Goal: Task Accomplishment & Management: Use online tool/utility

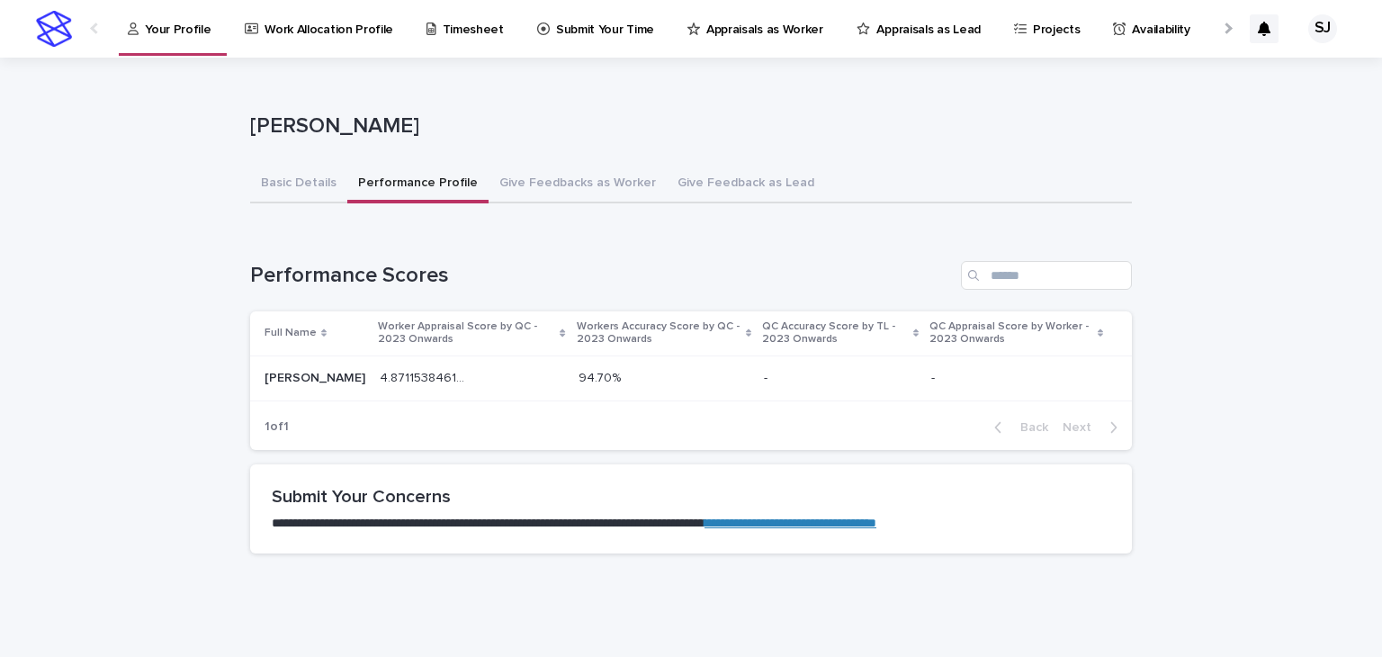
click at [558, 23] on p "Submit Your Time" at bounding box center [605, 19] width 98 height 38
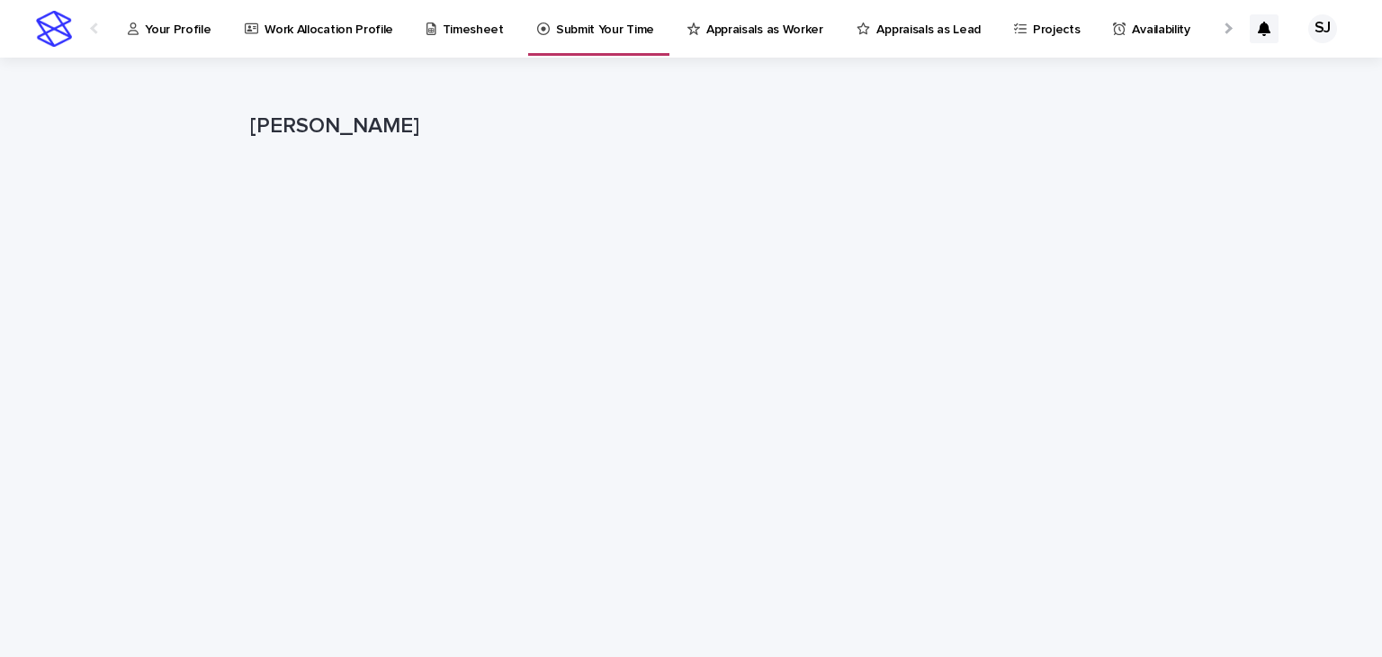
click at [181, 13] on p "Your Profile" at bounding box center [178, 19] width 66 height 38
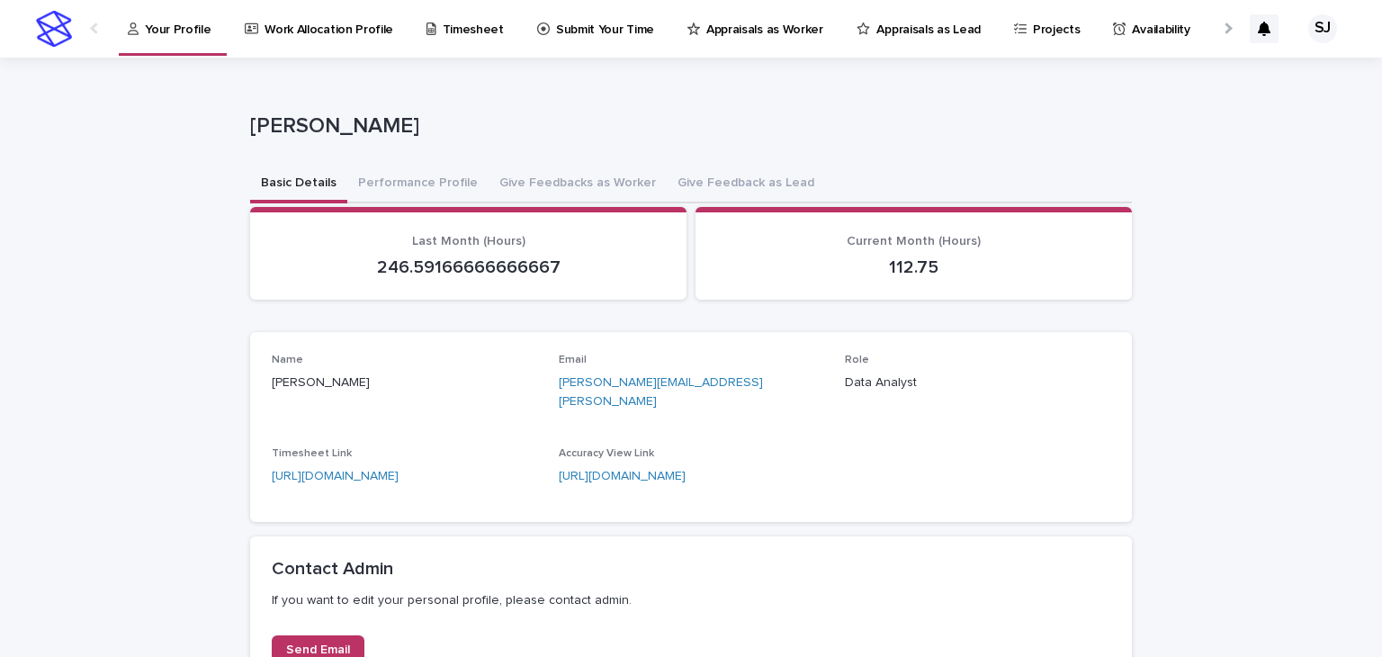
click at [477, 13] on p "Timesheet" at bounding box center [473, 19] width 61 height 38
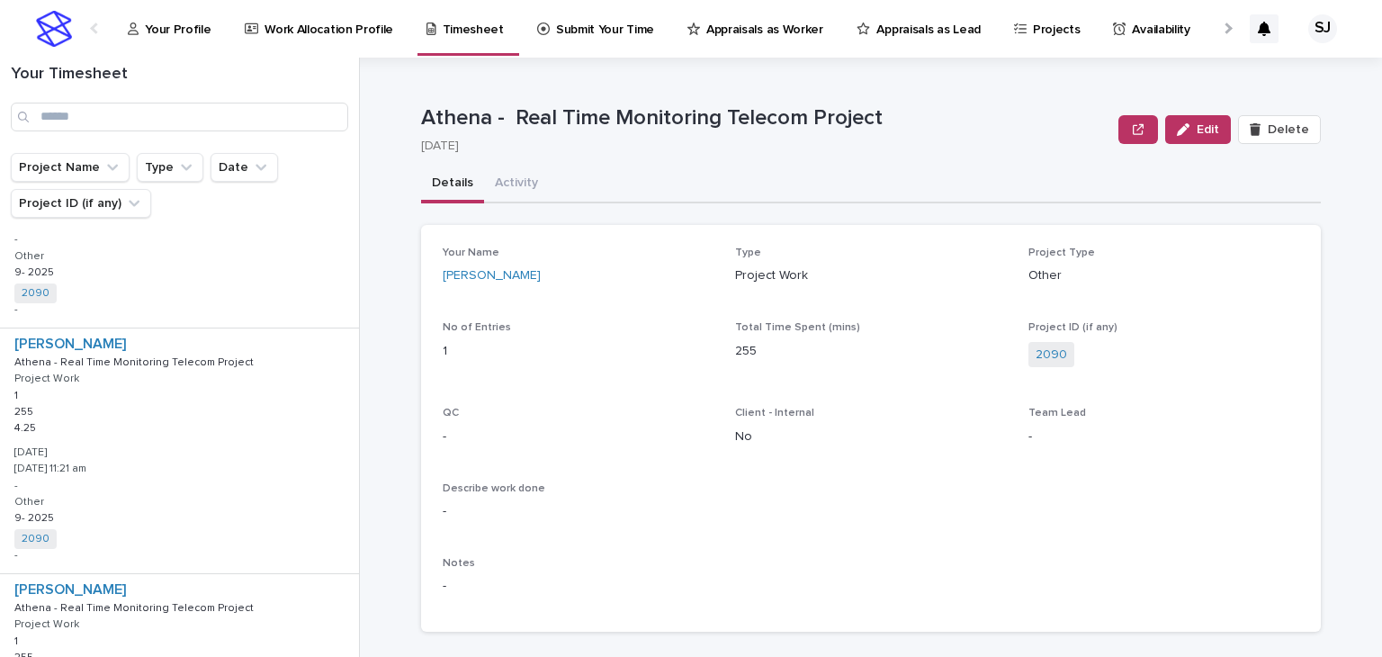
scroll to position [1906, 0]
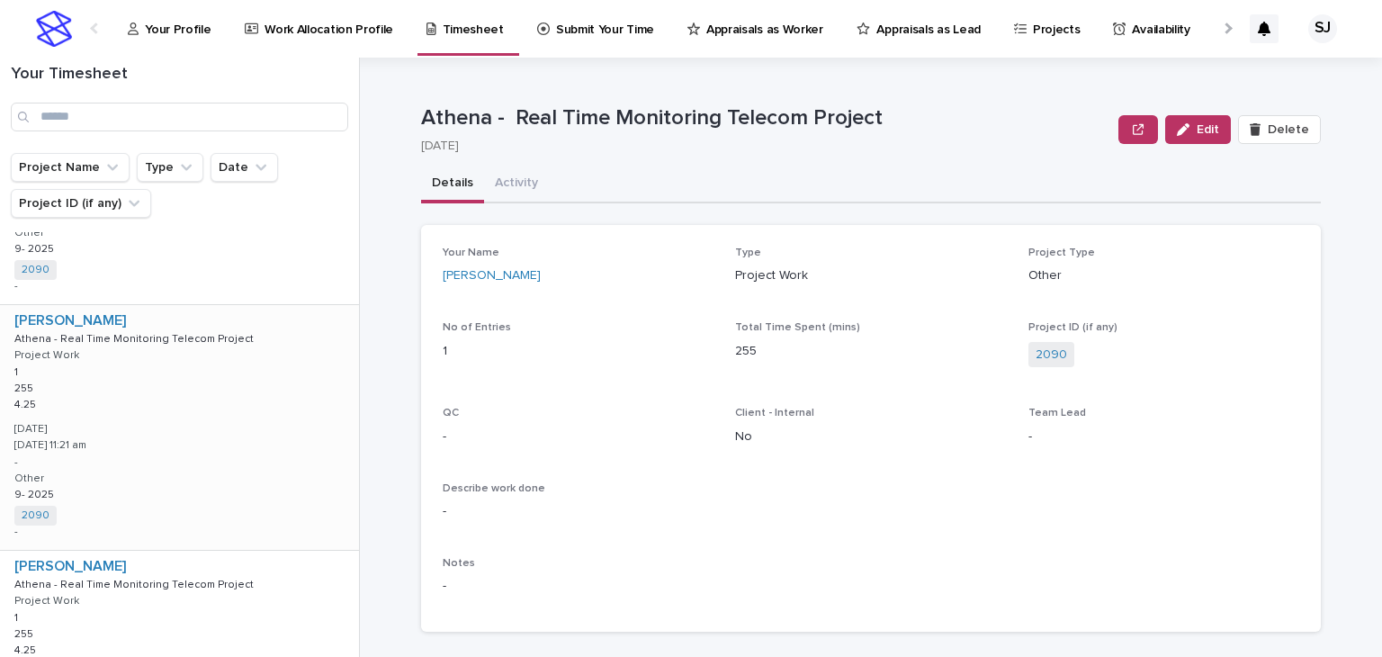
click at [221, 466] on div "[PERSON_NAME] Athena - Real Time Monitoring Telecom Project Athena - Real Time …" at bounding box center [179, 427] width 359 height 245
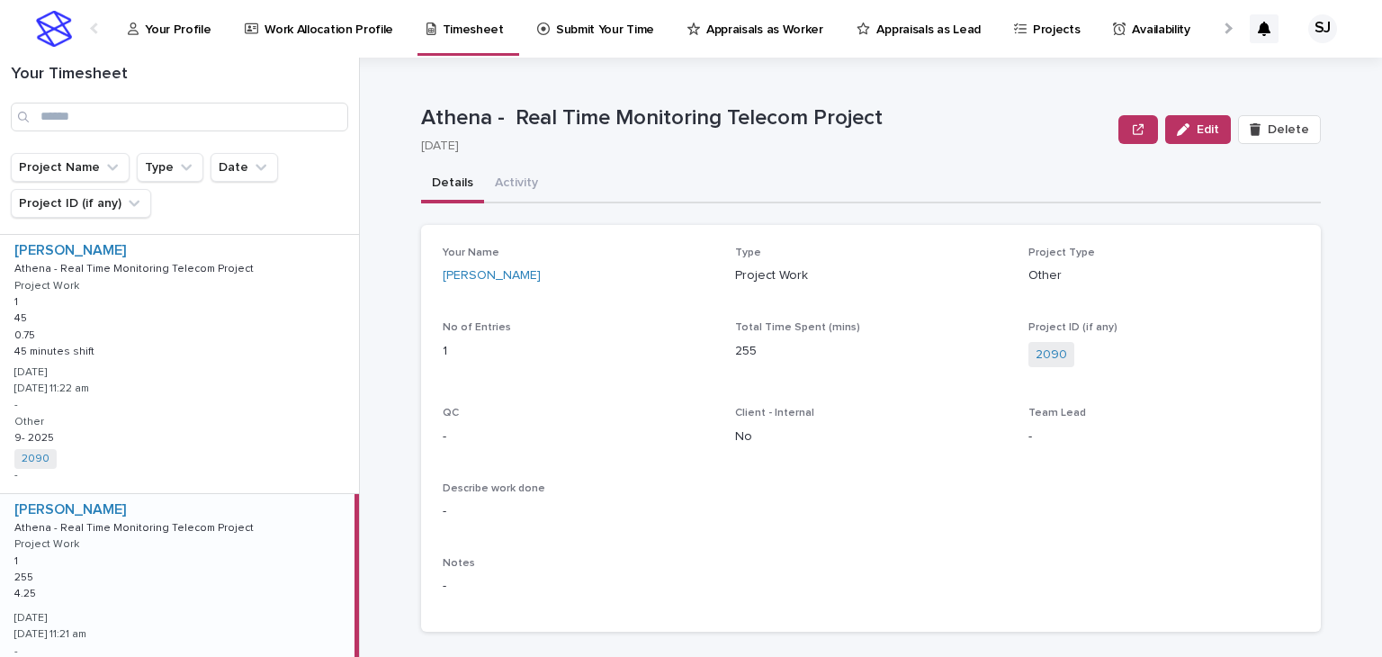
scroll to position [1713, 0]
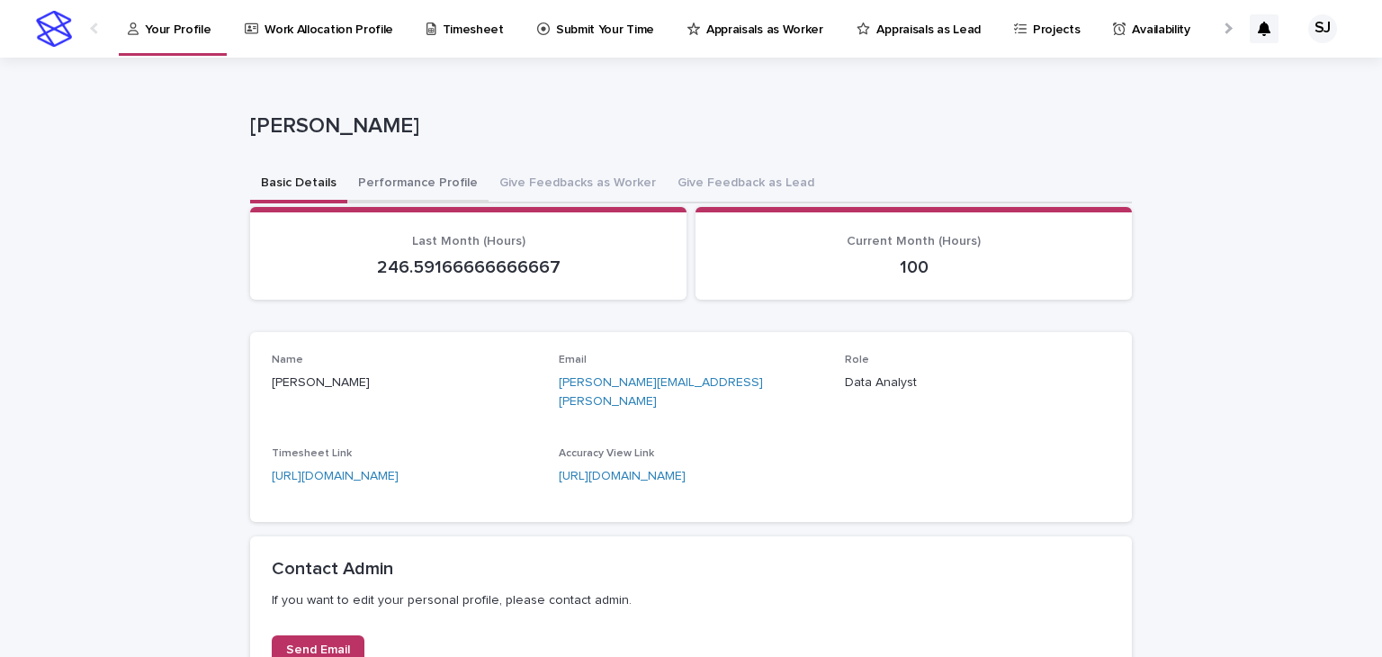
click at [396, 174] on button "Performance Profile" at bounding box center [417, 185] width 141 height 38
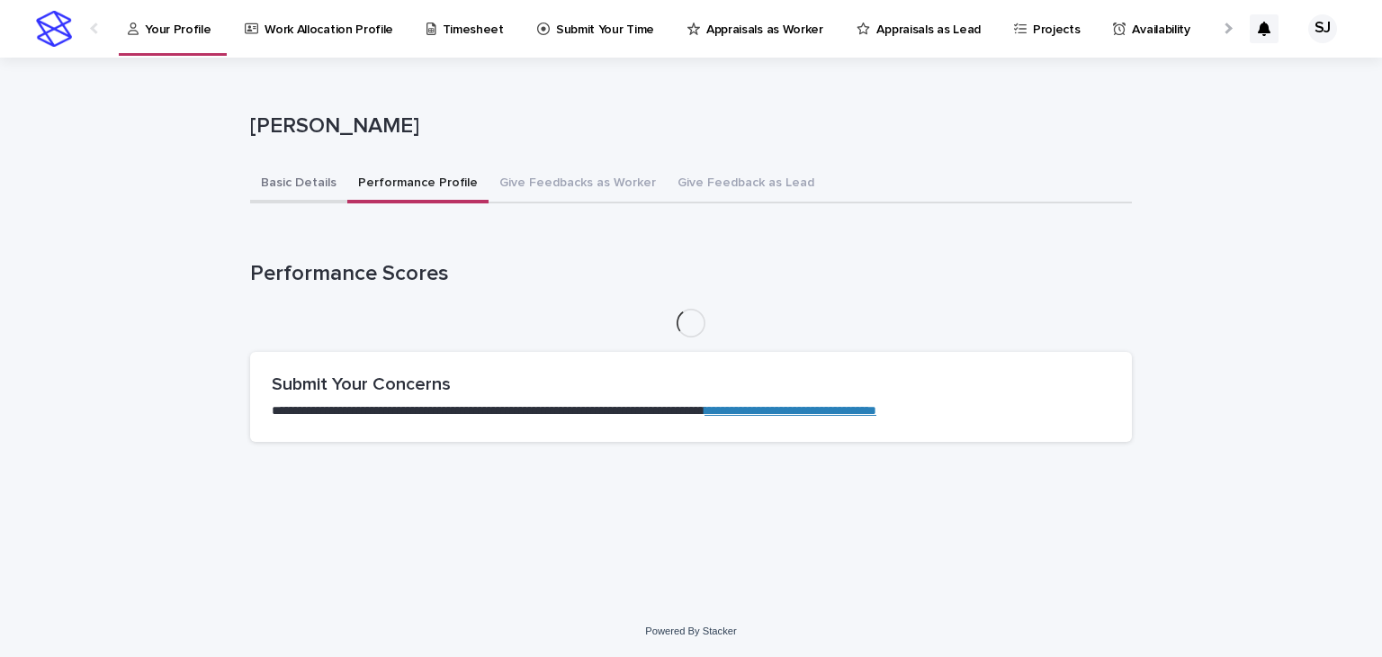
click at [301, 178] on button "Basic Details" at bounding box center [298, 185] width 97 height 38
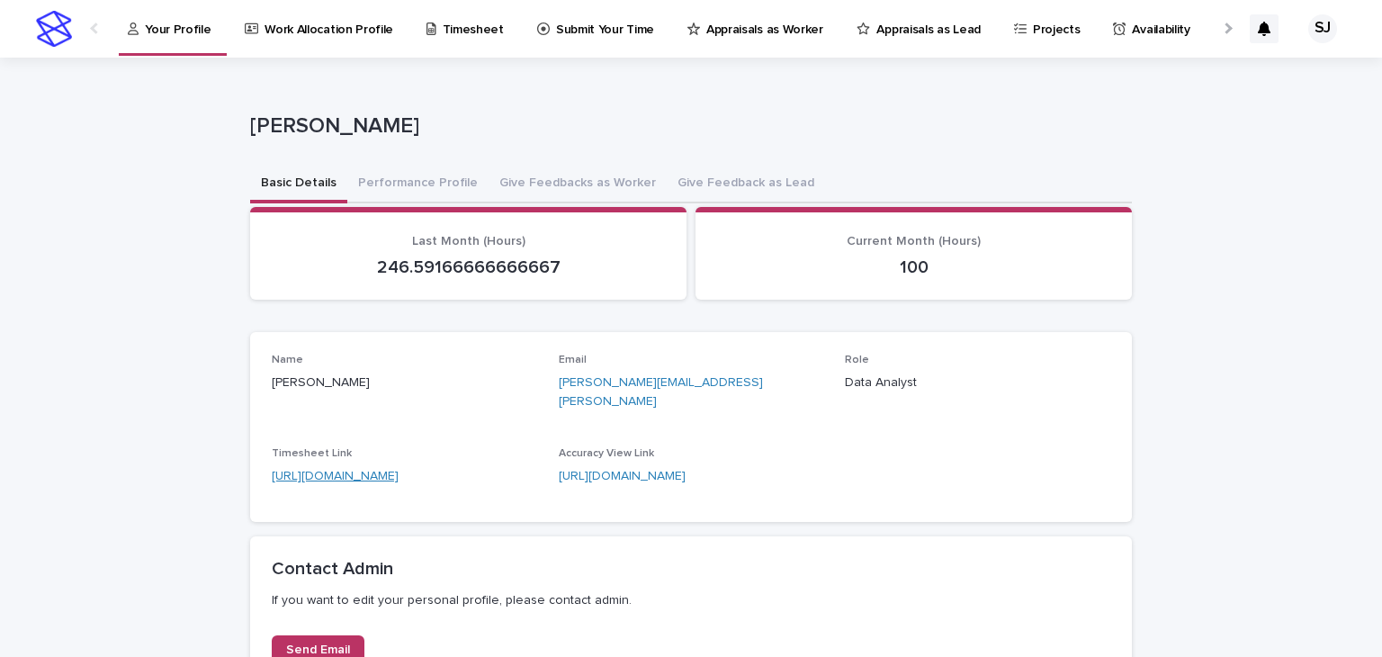
click at [399, 470] on link "[URL][DOMAIN_NAME]" at bounding box center [335, 476] width 127 height 13
